Goal: Information Seeking & Learning: Learn about a topic

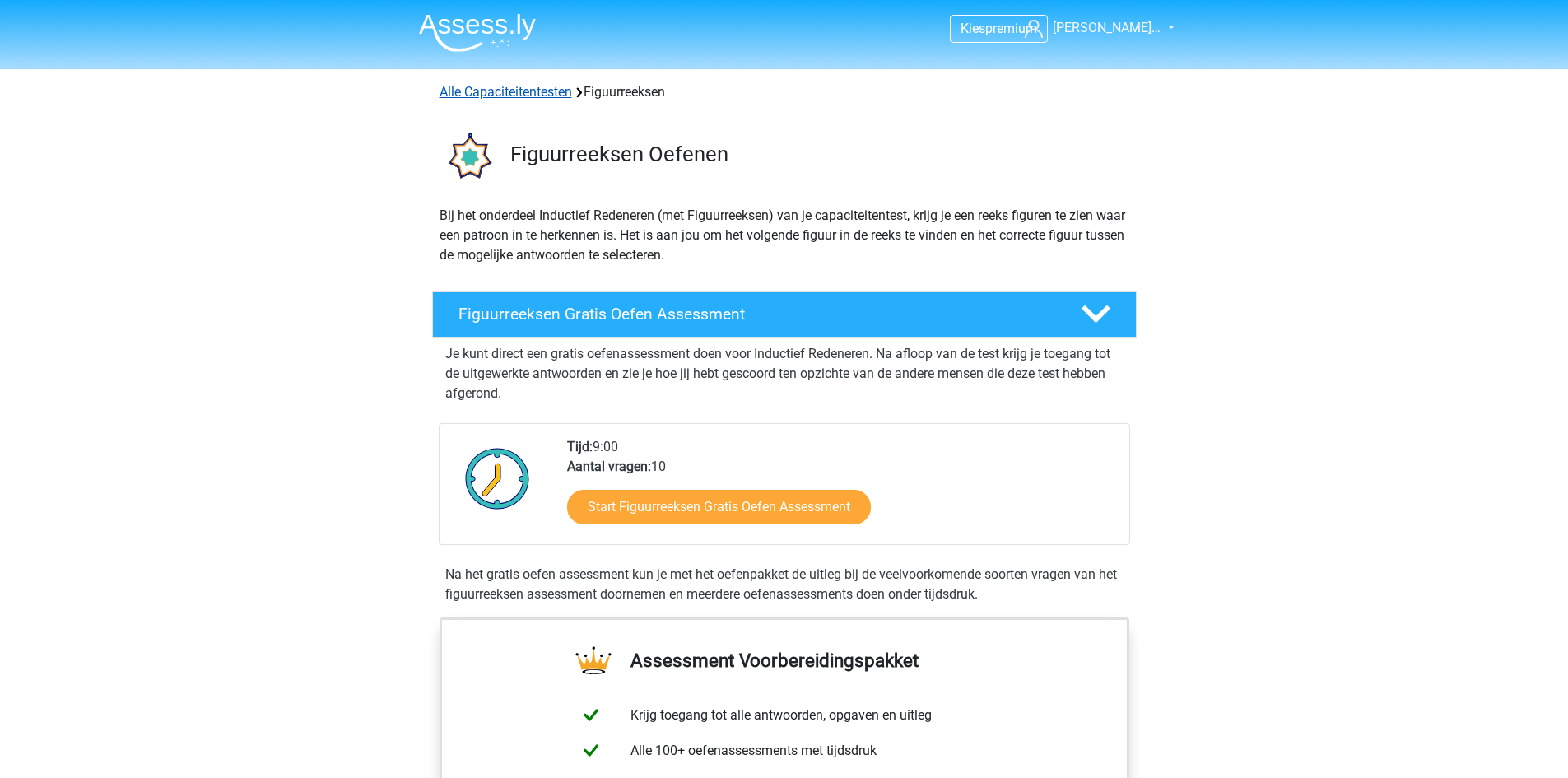
click at [500, 92] on link "Alle Capaciteitentesten" at bounding box center [506, 92] width 133 height 15
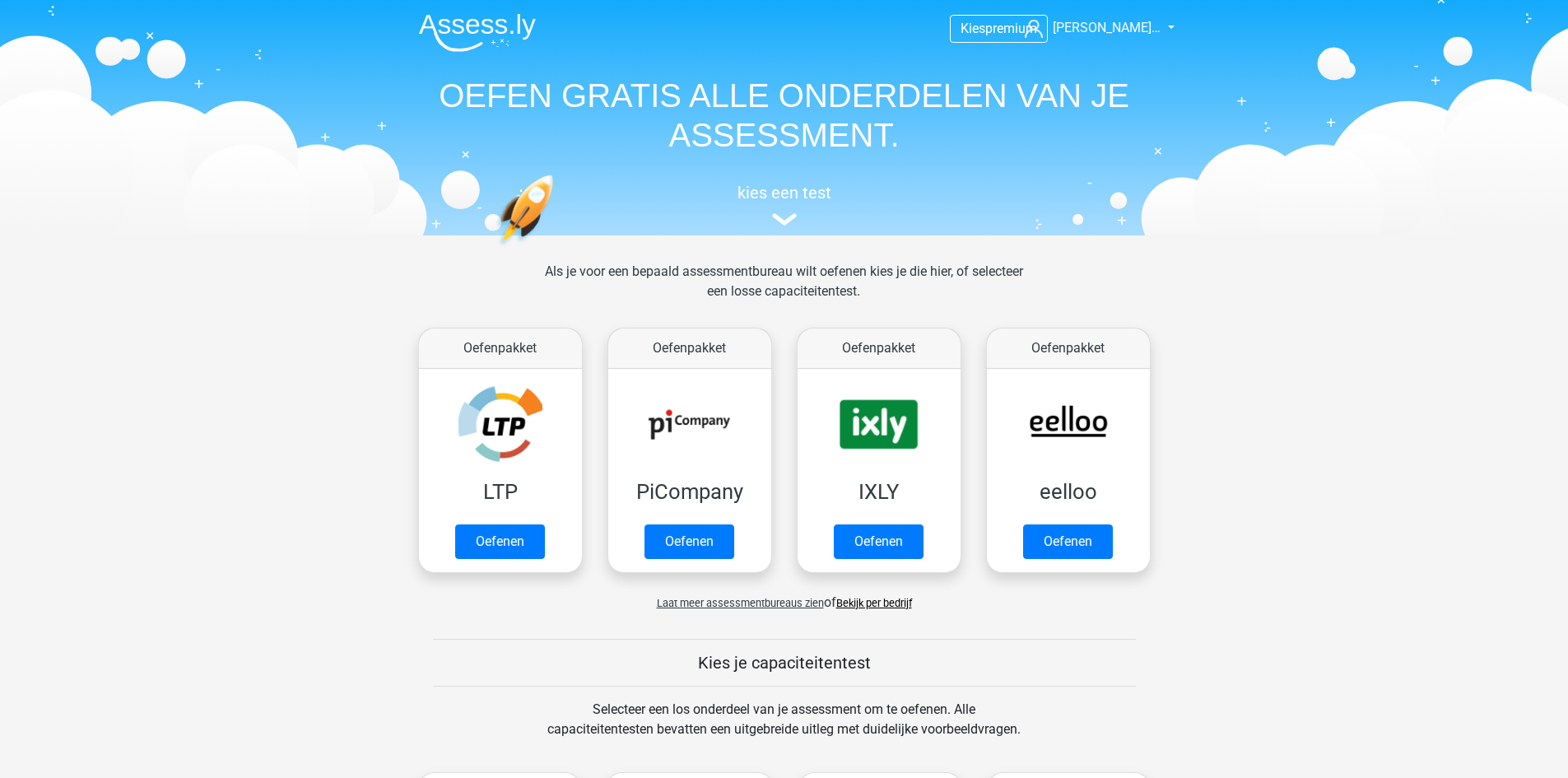
scroll to position [700, 0]
